Goal: Transaction & Acquisition: Purchase product/service

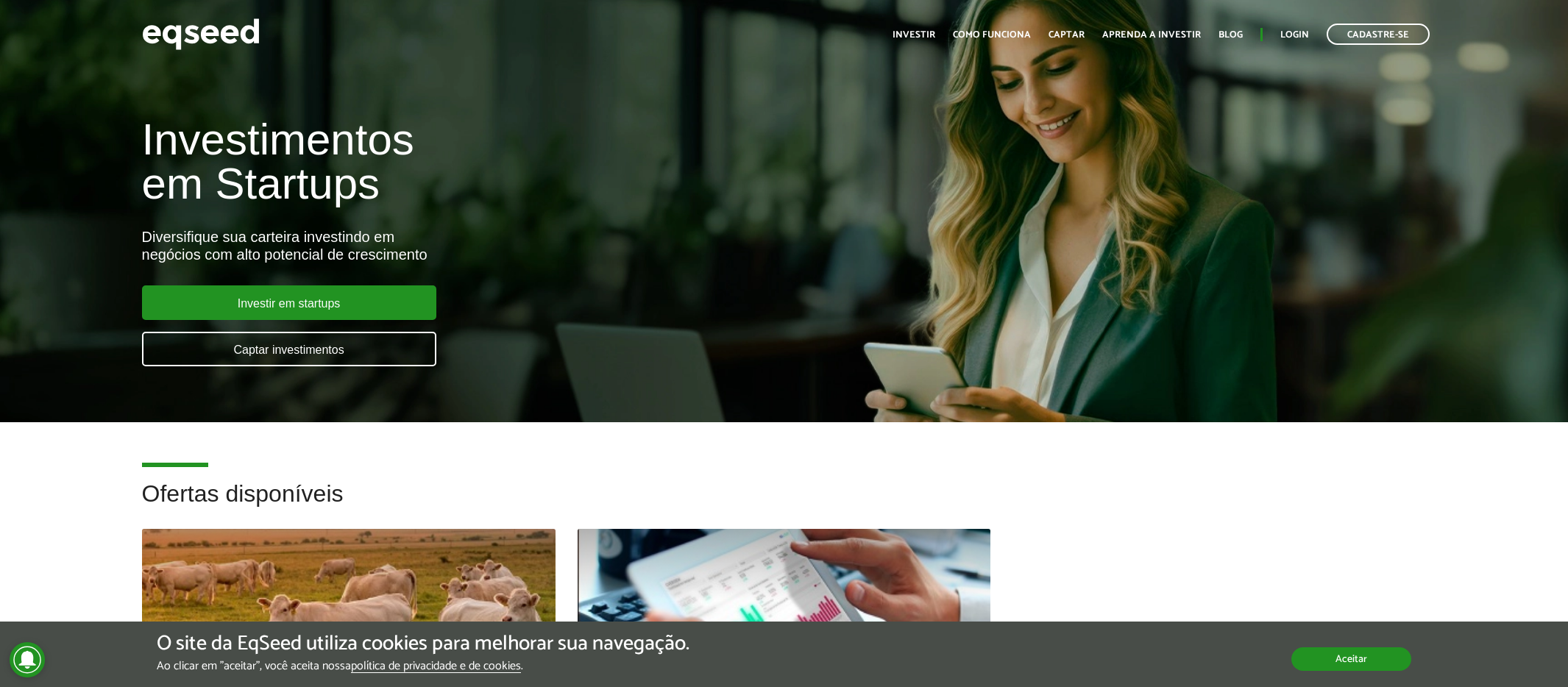
click at [1351, 661] on button "Aceitar" at bounding box center [1351, 659] width 120 height 23
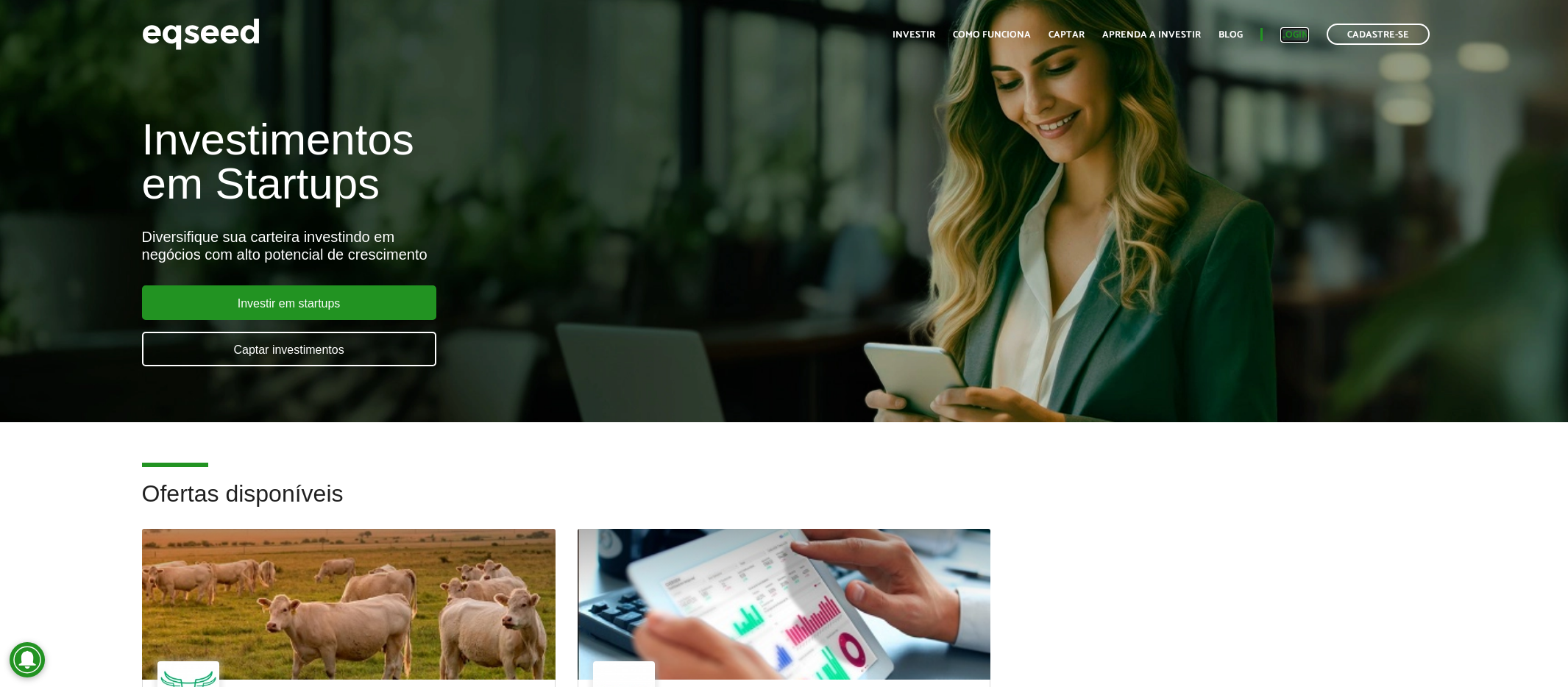
click at [1296, 37] on link "Login" at bounding box center [1295, 35] width 29 height 10
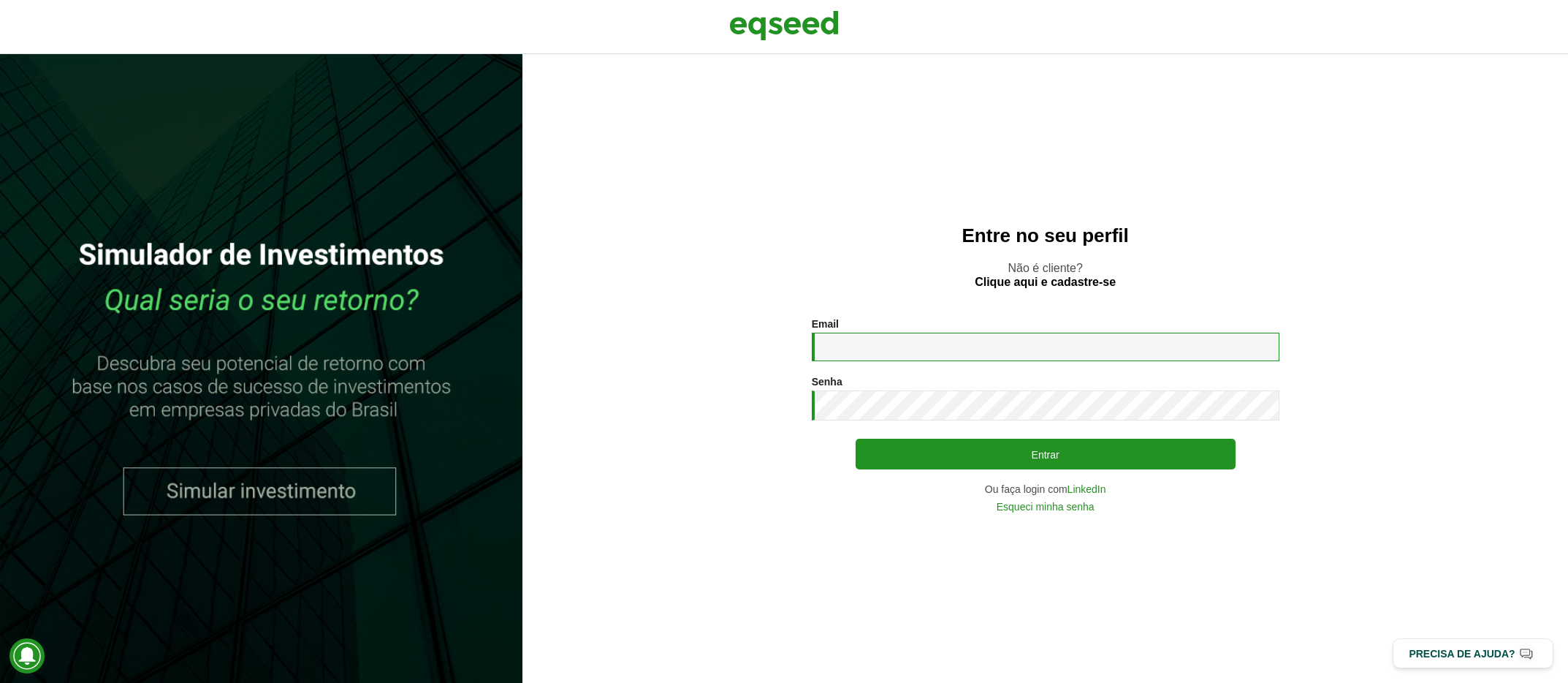
type input "**********"
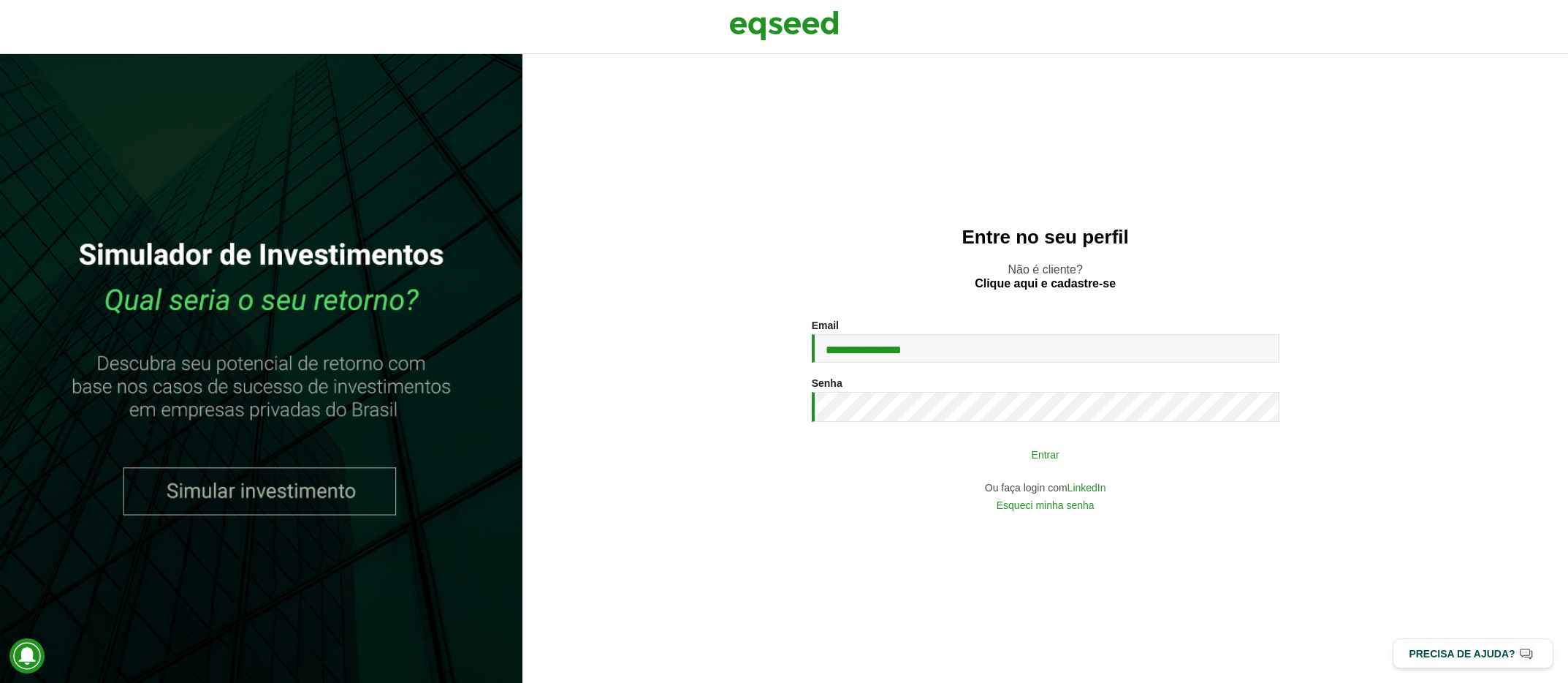
click at [1041, 452] on button "Entrar" at bounding box center [1046, 454] width 380 height 28
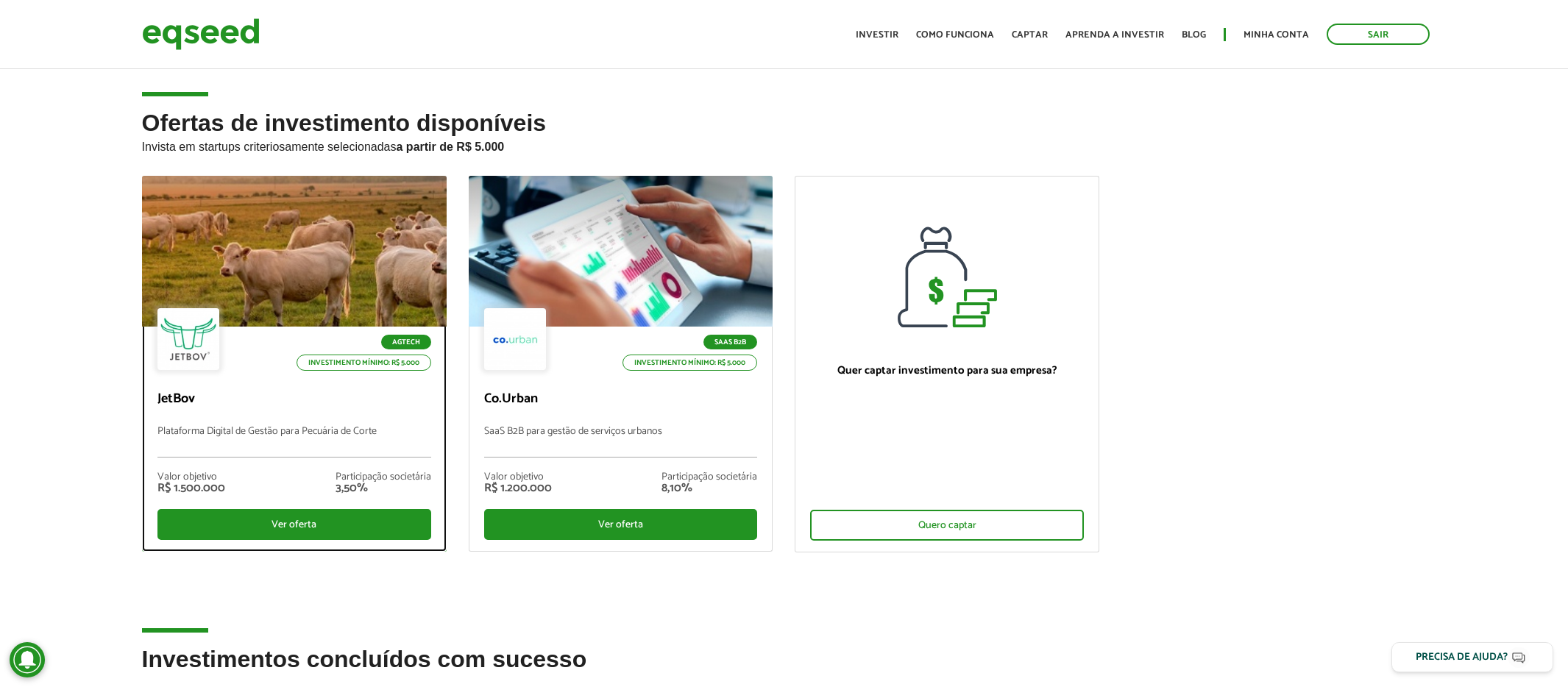
click at [298, 402] on p "JetBov" at bounding box center [294, 399] width 274 height 16
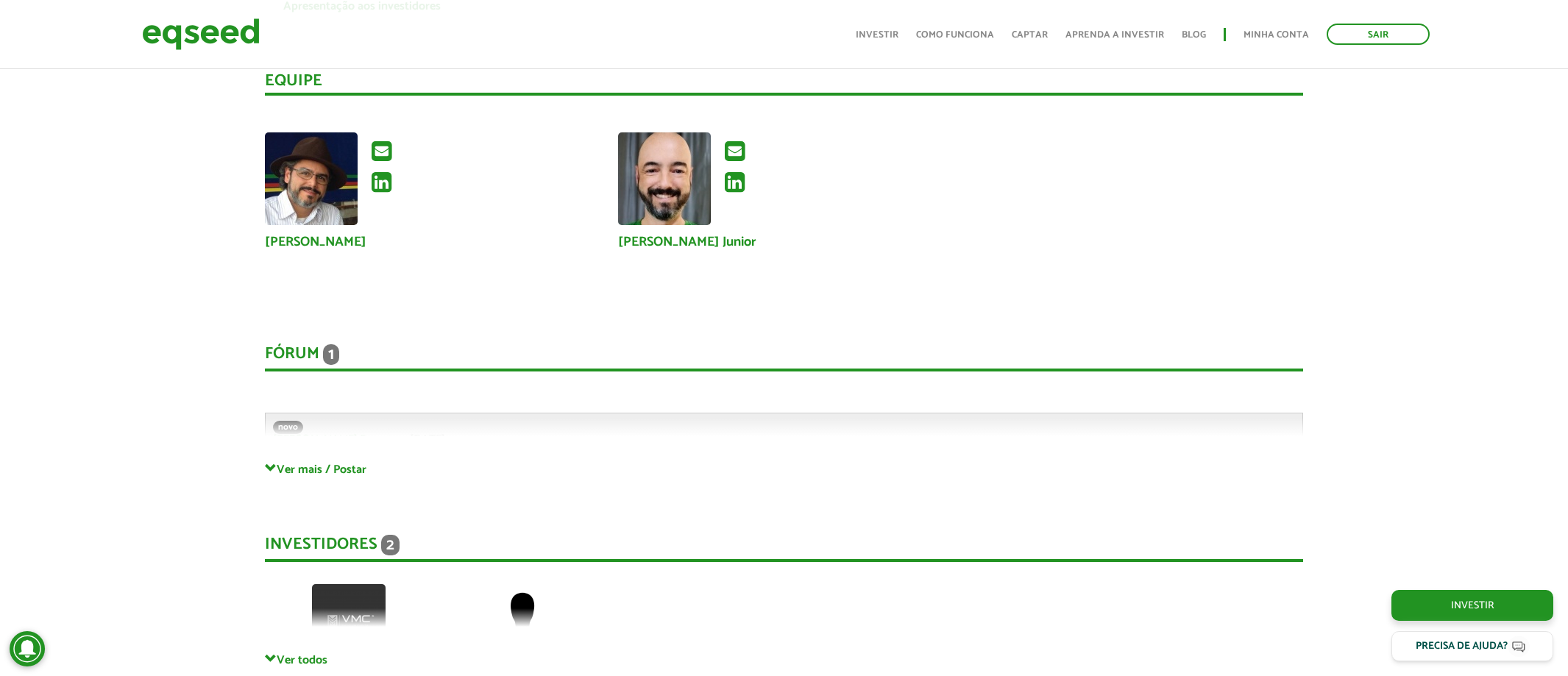
scroll to position [3952, 0]
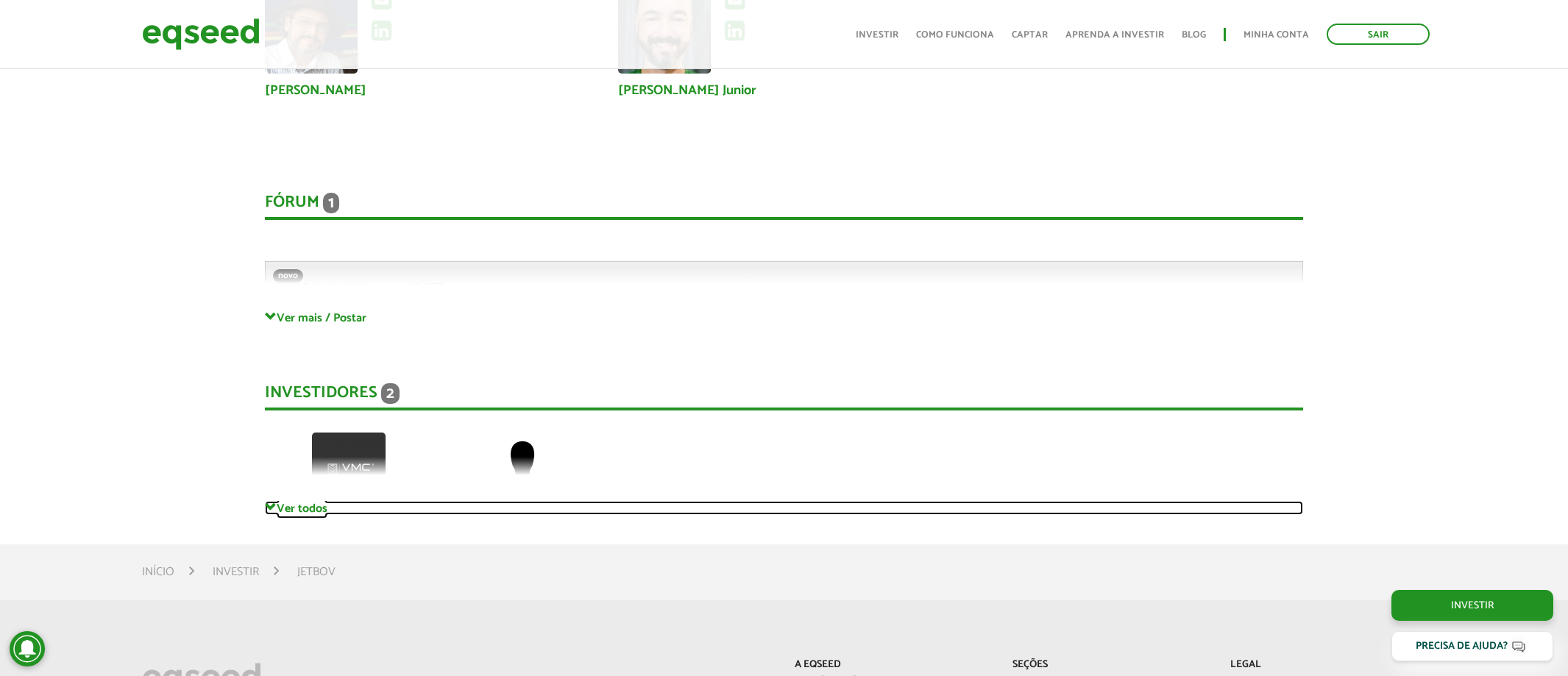
click at [272, 502] on span at bounding box center [271, 507] width 12 height 12
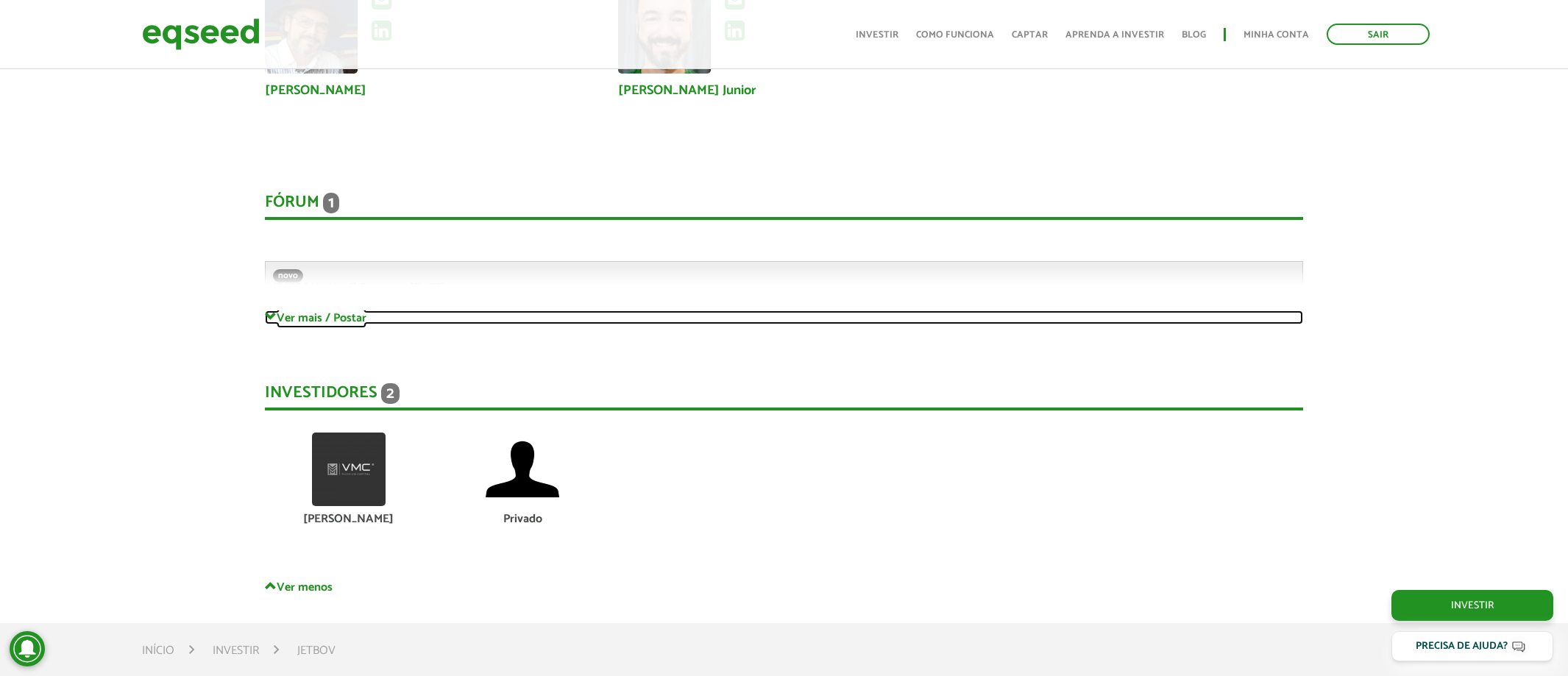
click at [273, 311] on span at bounding box center [271, 317] width 12 height 12
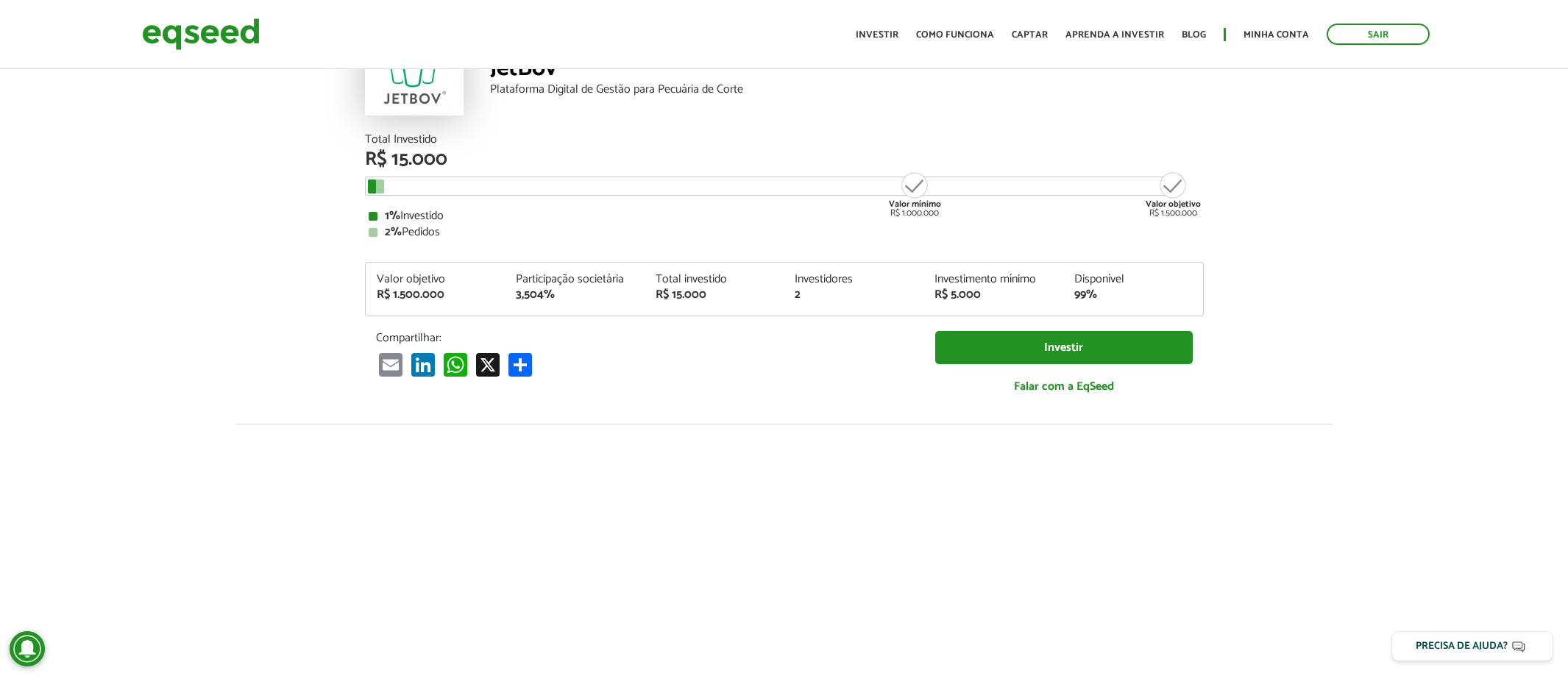
scroll to position [0, 0]
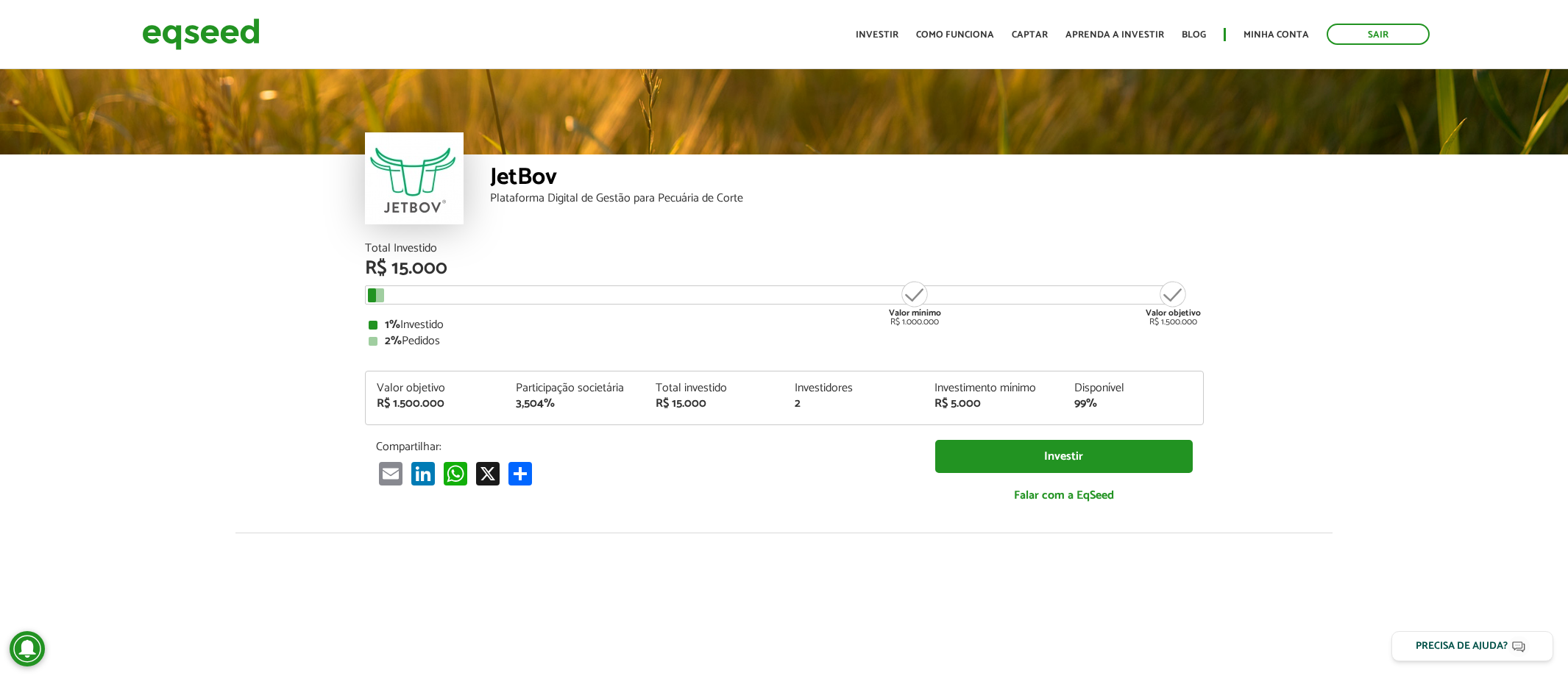
click at [1274, 280] on article "JetBov Plataforma Digital de Gestão para Pecuária de Corte Total Investido R$ 1…" at bounding box center [784, 550] width 1568 height 969
click at [1354, 294] on article "JetBov Plataforma Digital de Gestão para Pecuária de Corte Total Investido R$ 1…" at bounding box center [784, 550] width 1568 height 969
click at [476, 64] on header "Sair Toggle navigation Toggle navigation Início Investir Como funciona Captar A…" at bounding box center [784, 35] width 1568 height 69
